Goal: Task Accomplishment & Management: Use online tool/utility

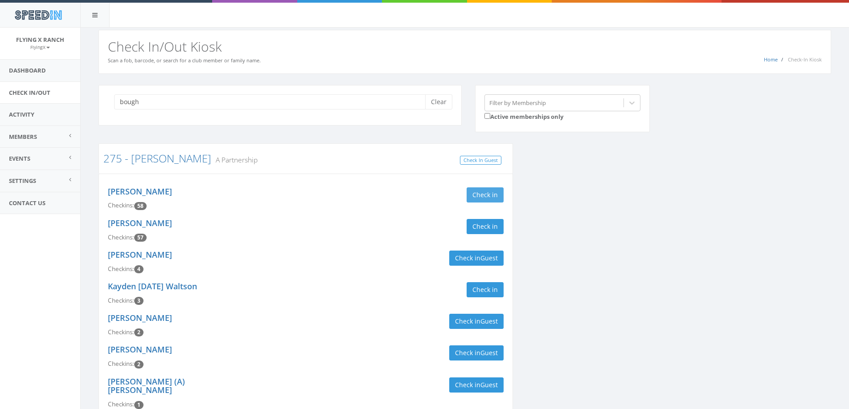
type input "bough"
click at [483, 197] on button "Check in" at bounding box center [484, 195] width 37 height 15
click at [484, 225] on button "Check in" at bounding box center [484, 226] width 37 height 15
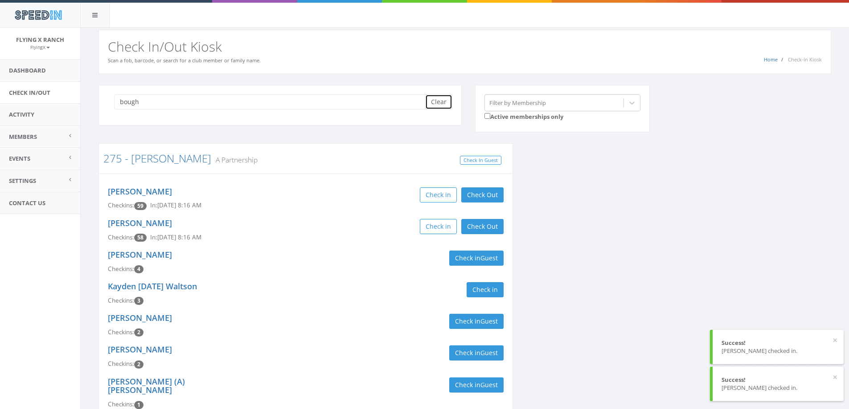
click at [436, 106] on button "Clear" at bounding box center [438, 101] width 27 height 15
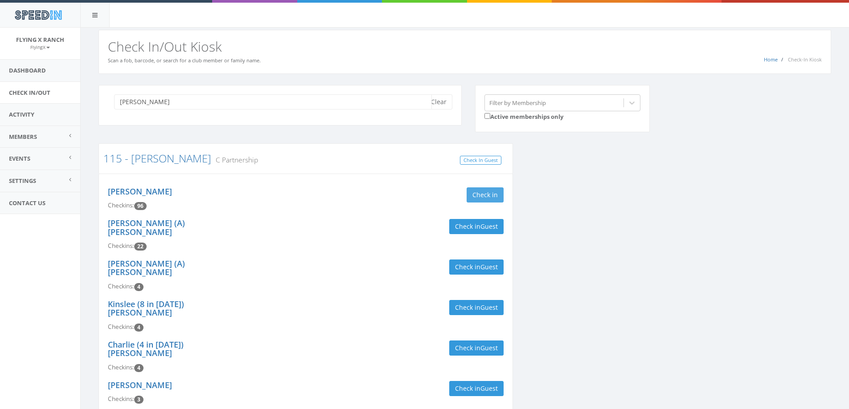
type input "strauch"
click at [495, 199] on button "Check in" at bounding box center [484, 195] width 37 height 15
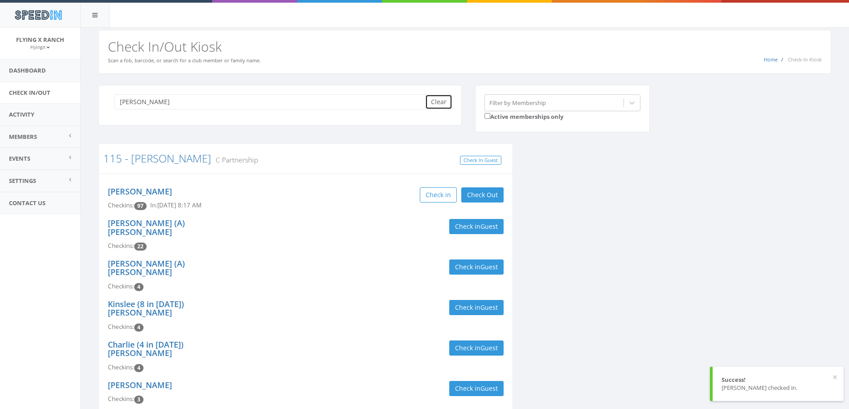
click at [437, 98] on button "Clear" at bounding box center [438, 101] width 27 height 15
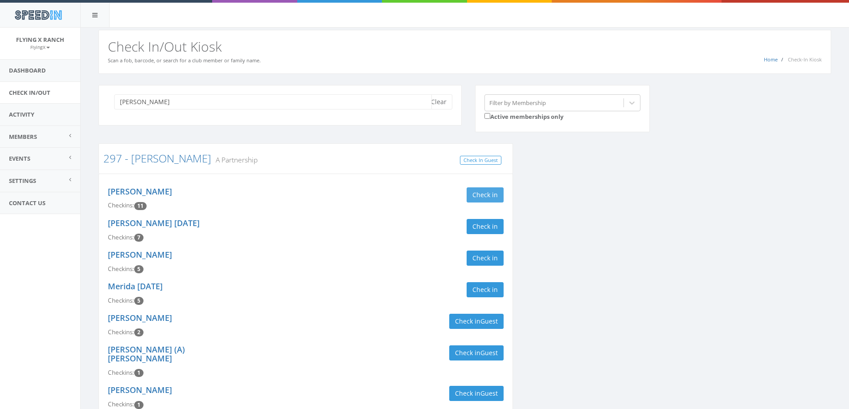
type input "howell"
click at [483, 193] on button "Check in" at bounding box center [484, 195] width 37 height 15
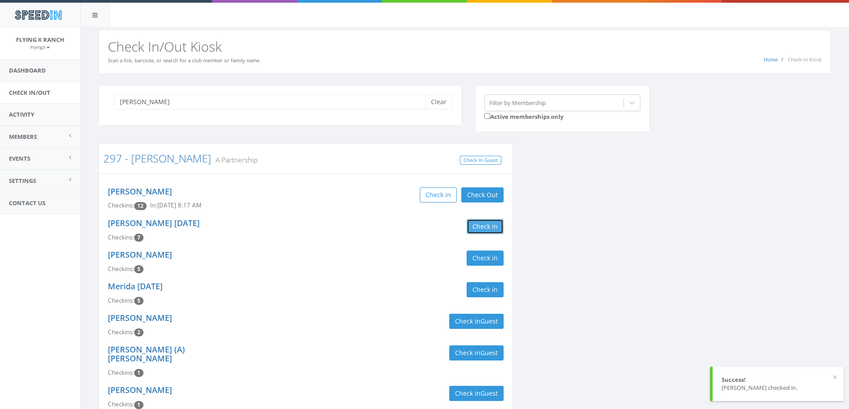
click at [483, 229] on button "Check in" at bounding box center [484, 226] width 37 height 15
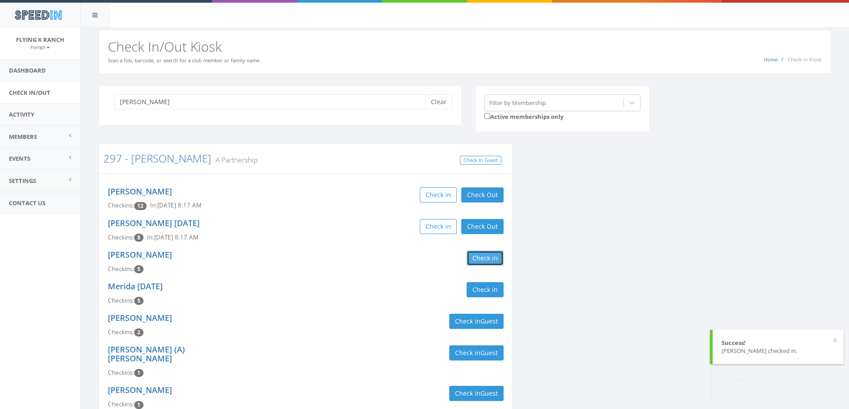
click at [483, 262] on button "Check in" at bounding box center [484, 258] width 37 height 15
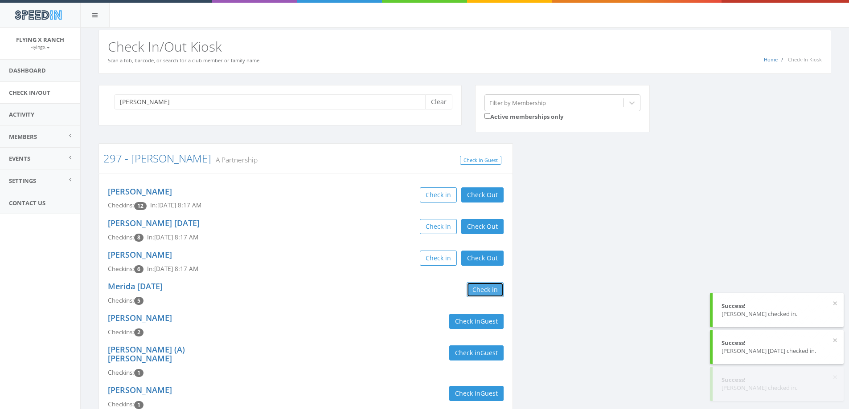
click at [483, 286] on button "Check in" at bounding box center [484, 289] width 37 height 15
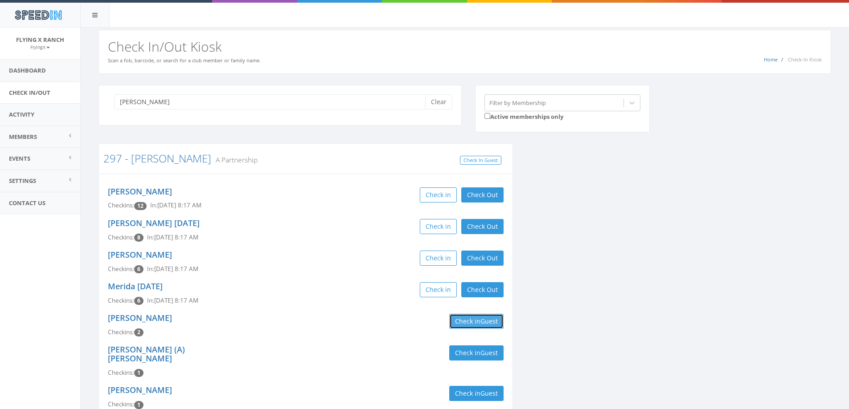
click at [472, 324] on button "Check in Guest" at bounding box center [476, 321] width 54 height 15
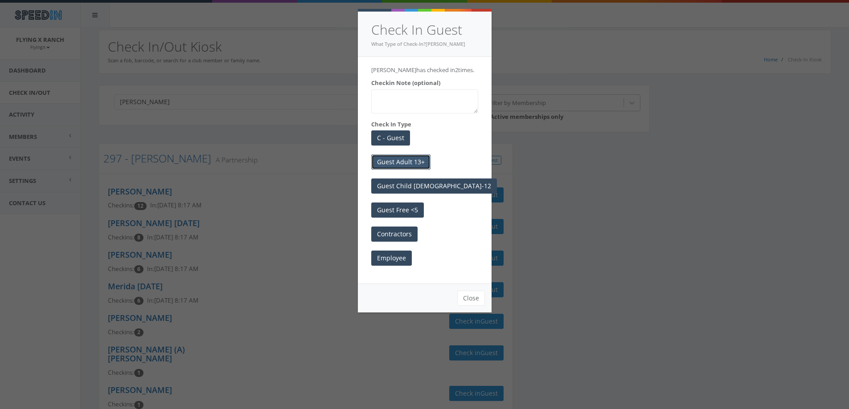
click at [418, 162] on button "Guest Adult 13+" at bounding box center [400, 162] width 59 height 15
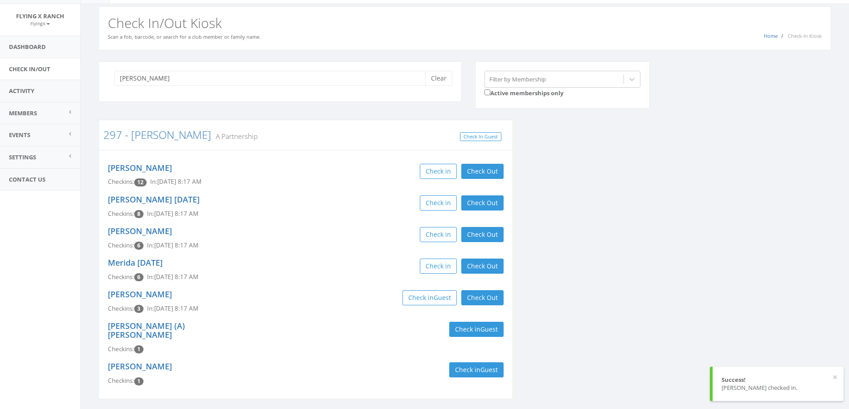
scroll to position [45, 0]
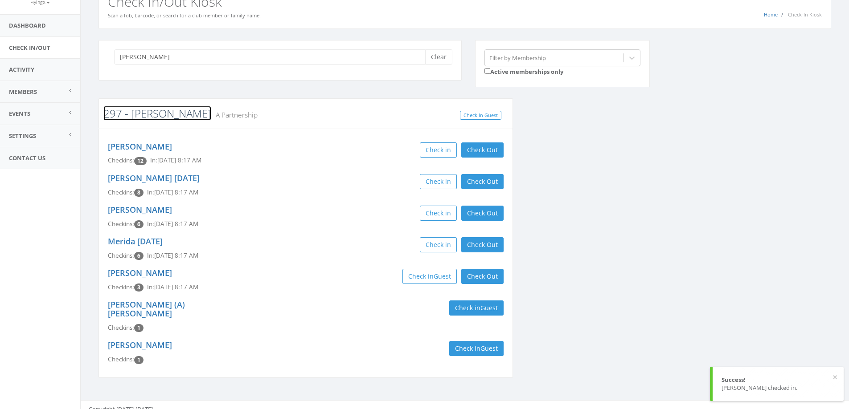
click at [150, 115] on link "297 - [PERSON_NAME]" at bounding box center [157, 113] width 108 height 15
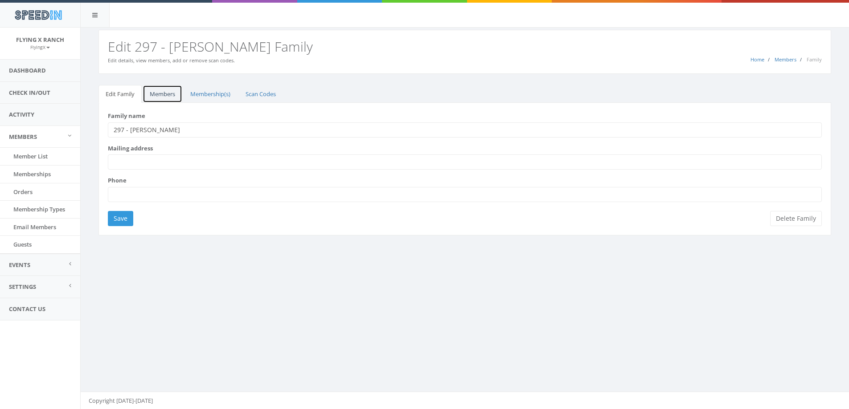
click at [158, 97] on link "Members" at bounding box center [163, 94] width 40 height 18
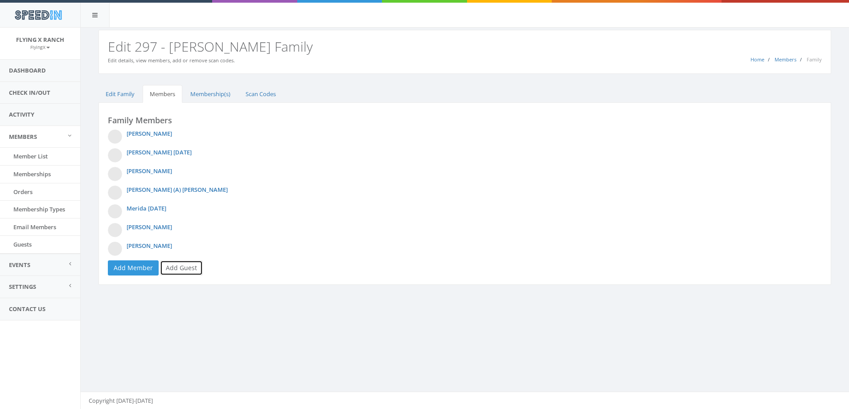
click at [182, 269] on link "Add Guest" at bounding box center [181, 268] width 43 height 15
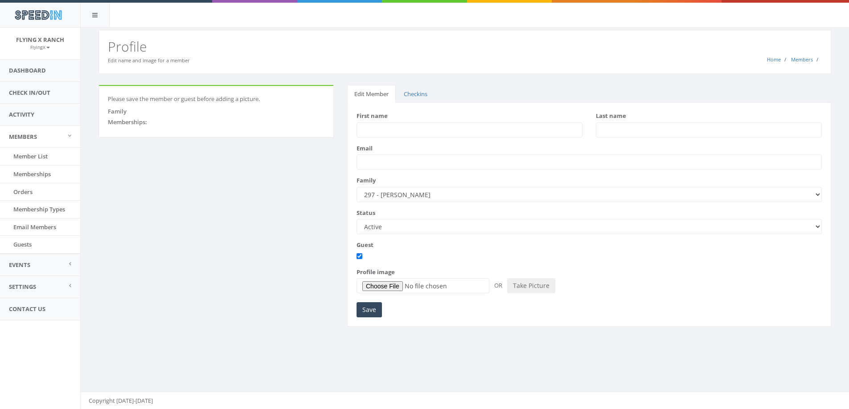
click at [403, 130] on input "First name" at bounding box center [469, 130] width 226 height 15
type input "Terri"
type input "Howell"
click at [371, 314] on input "Save" at bounding box center [368, 310] width 25 height 15
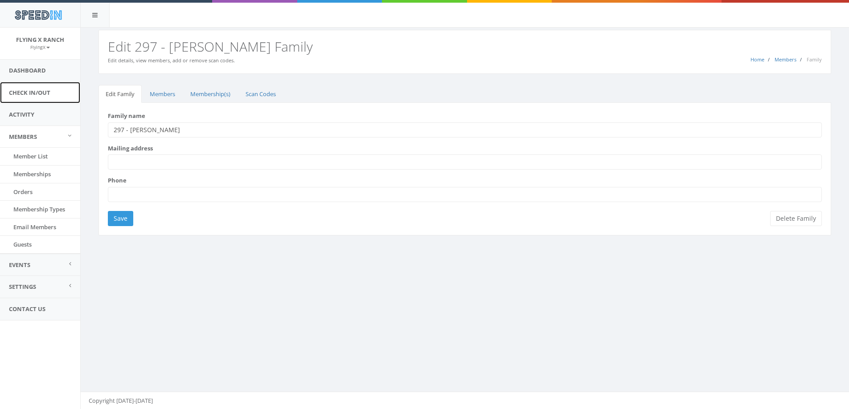
click at [36, 93] on link "Check In/Out" at bounding box center [40, 93] width 80 height 22
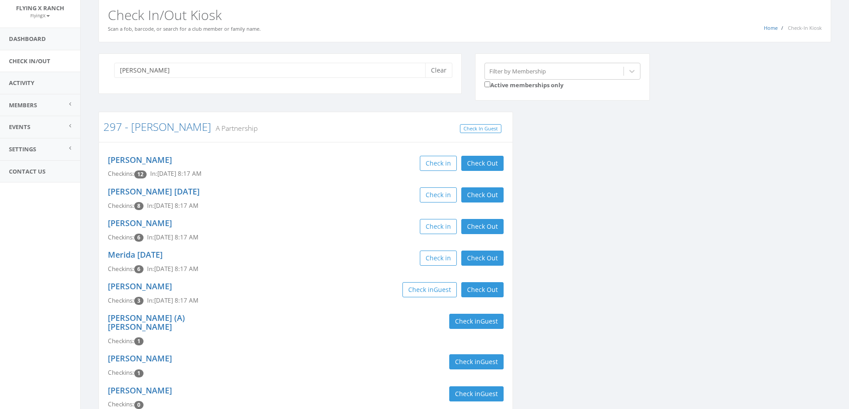
scroll to position [77, 0]
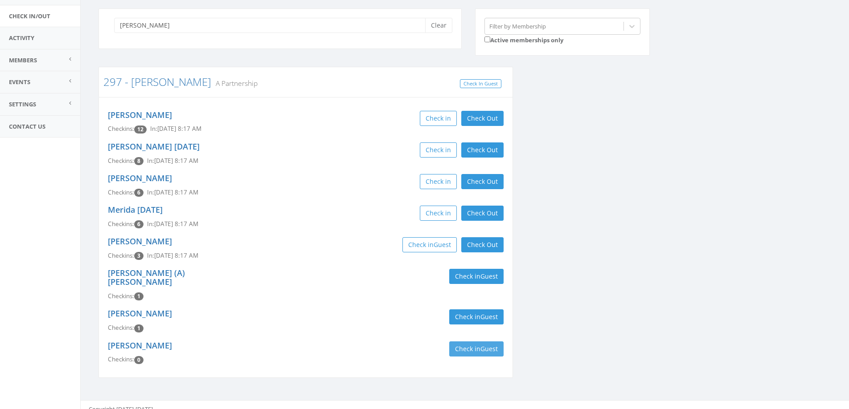
type input "howell"
click at [464, 342] on button "Check in Guest" at bounding box center [476, 349] width 54 height 15
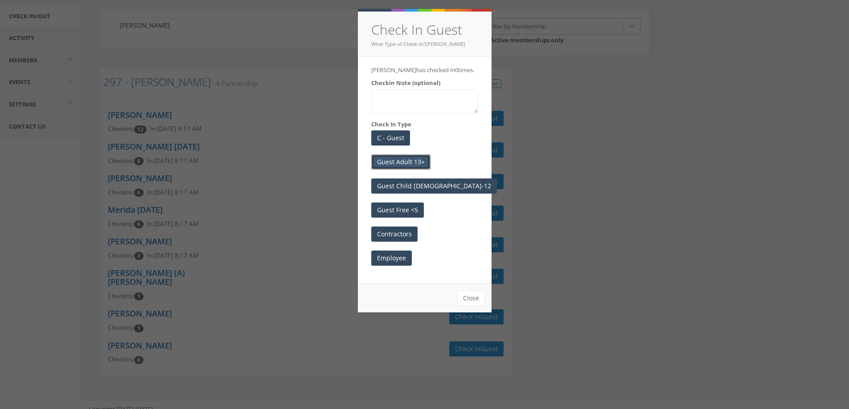
click at [411, 160] on button "Guest Adult 13+" at bounding box center [400, 162] width 59 height 15
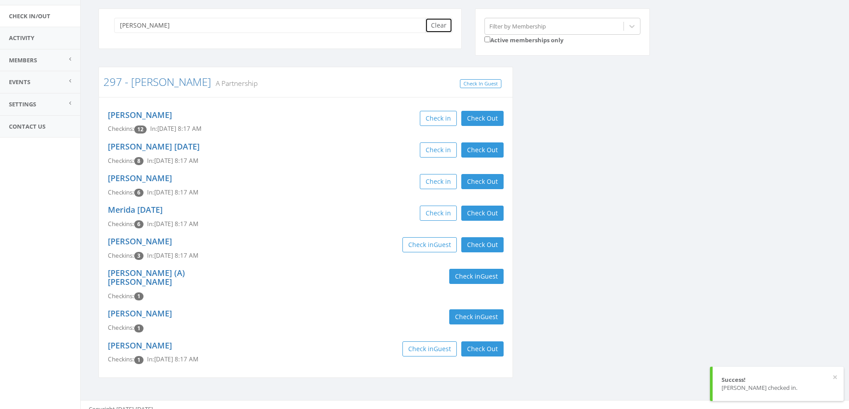
click at [432, 23] on button "Clear" at bounding box center [438, 25] width 27 height 15
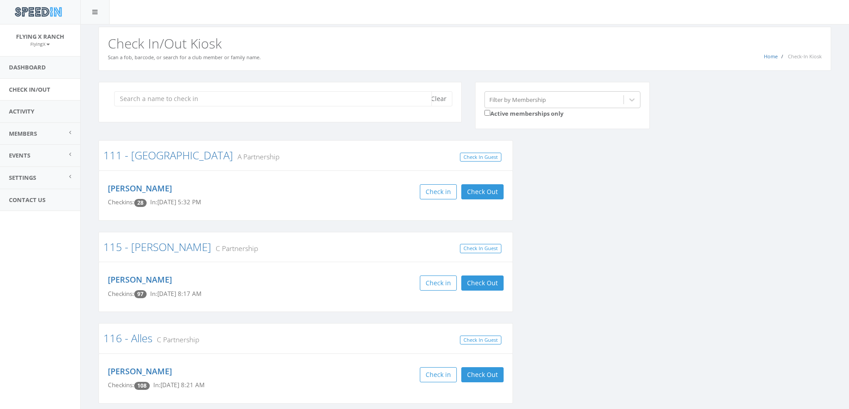
scroll to position [0, 0]
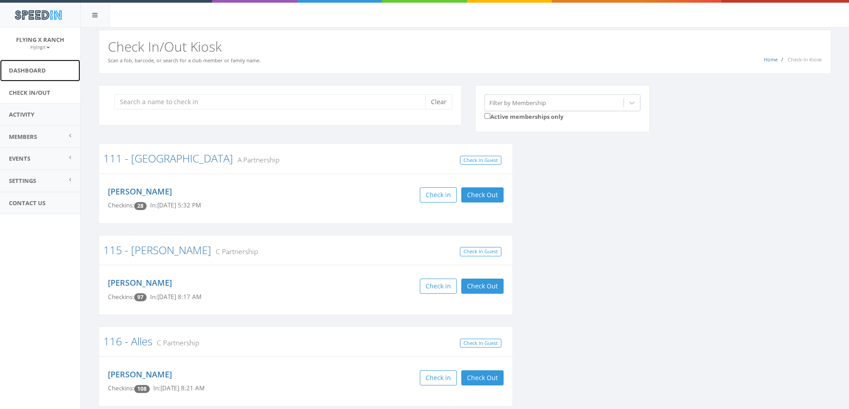
click at [32, 72] on link "Dashboard" at bounding box center [40, 71] width 80 height 22
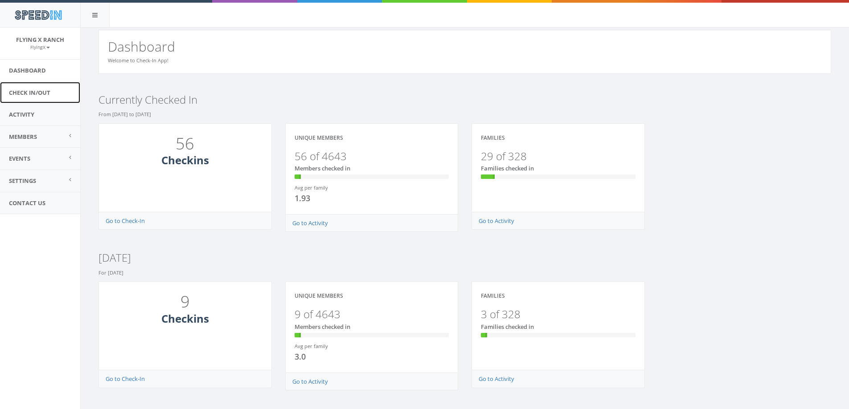
click at [32, 90] on link "Check In/Out" at bounding box center [40, 93] width 80 height 22
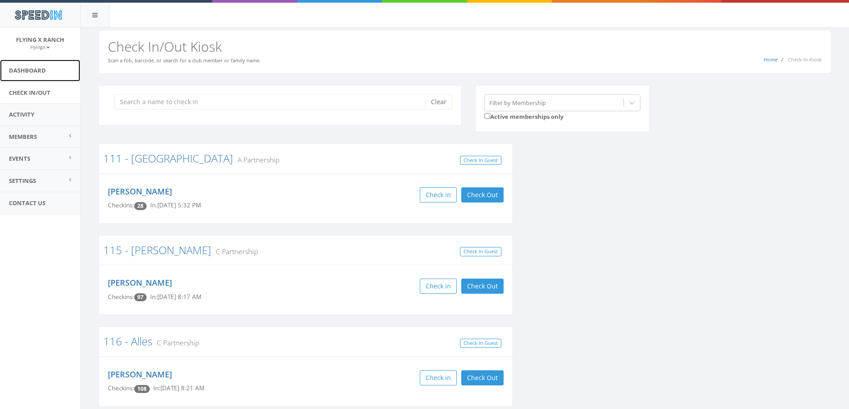
click at [26, 70] on link "Dashboard" at bounding box center [40, 71] width 80 height 22
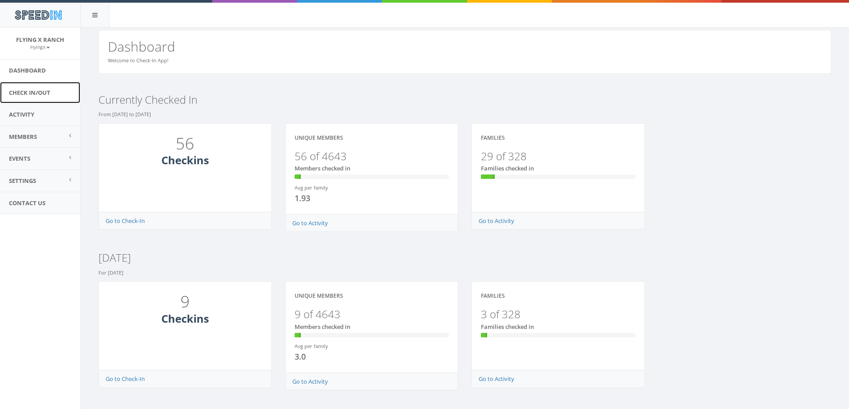
click at [28, 95] on link "Check In/Out" at bounding box center [40, 93] width 80 height 22
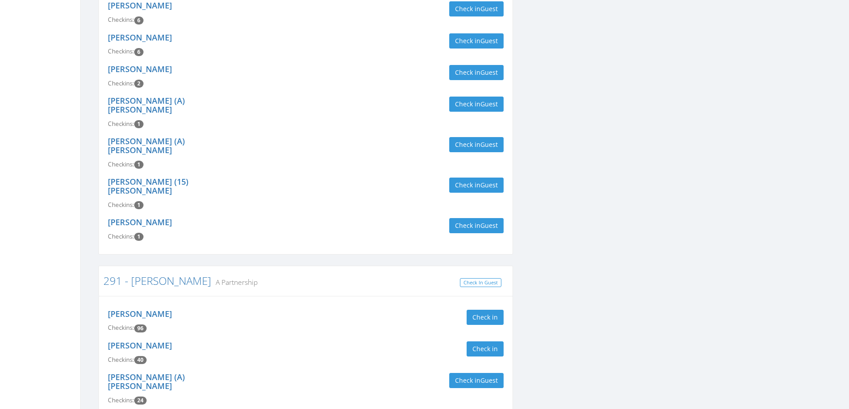
scroll to position [356, 0]
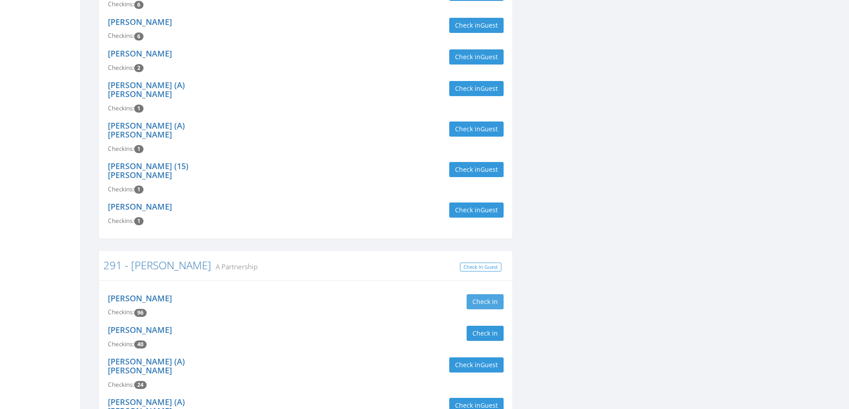
type input "[PERSON_NAME]"
click at [489, 294] on button "Check in" at bounding box center [484, 301] width 37 height 15
click at [343, 290] on div "[PERSON_NAME] Checkins: 97 In: [DATE] 9:03 AM Check in Check Out Check Out" at bounding box center [305, 306] width 409 height 32
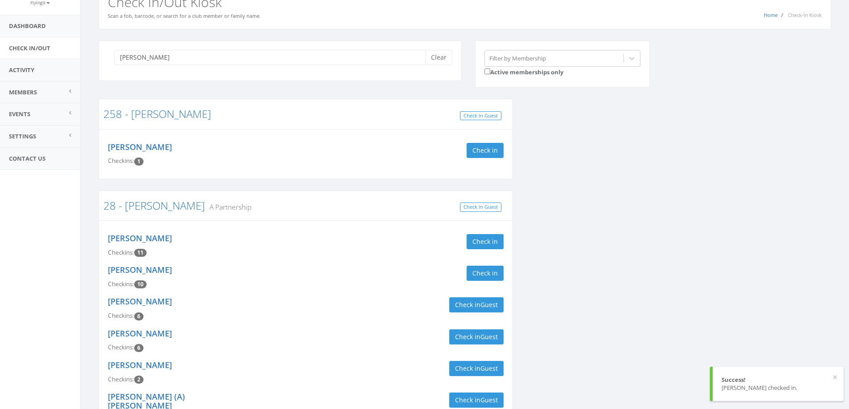
scroll to position [0, 0]
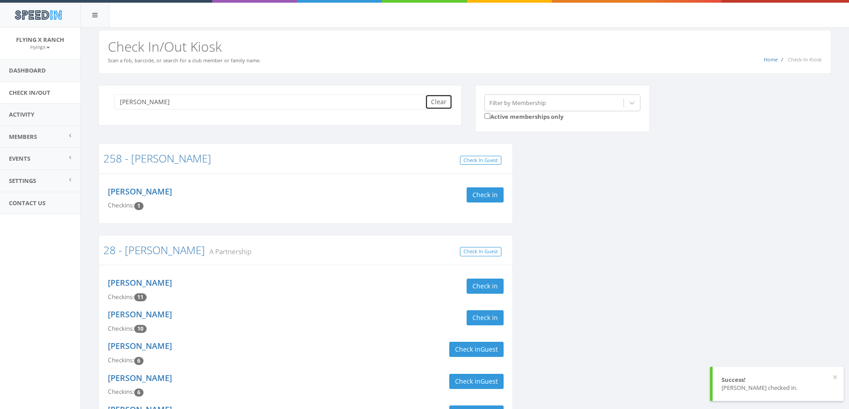
click at [436, 102] on button "Clear" at bounding box center [438, 101] width 27 height 15
